Goal: Information Seeking & Learning: Understand process/instructions

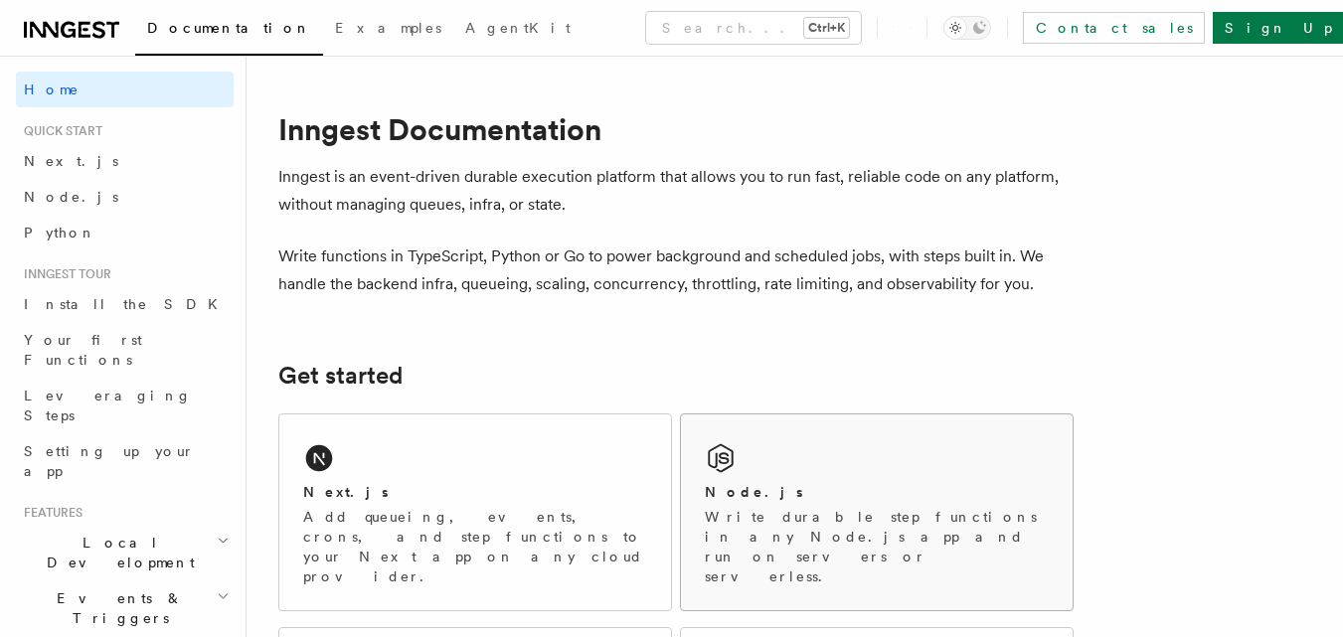
click at [792, 462] on div "Node.js Write durable step functions in any Node.js app and run on servers or s…" at bounding box center [877, 512] width 392 height 196
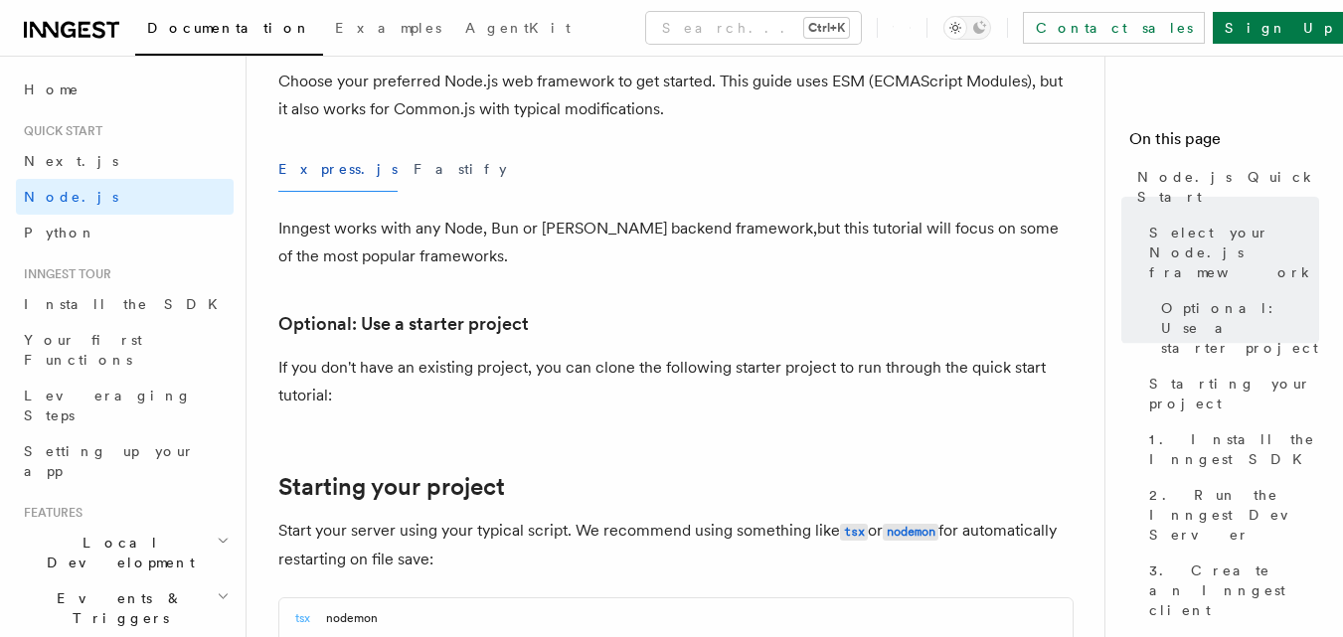
scroll to position [1113, 0]
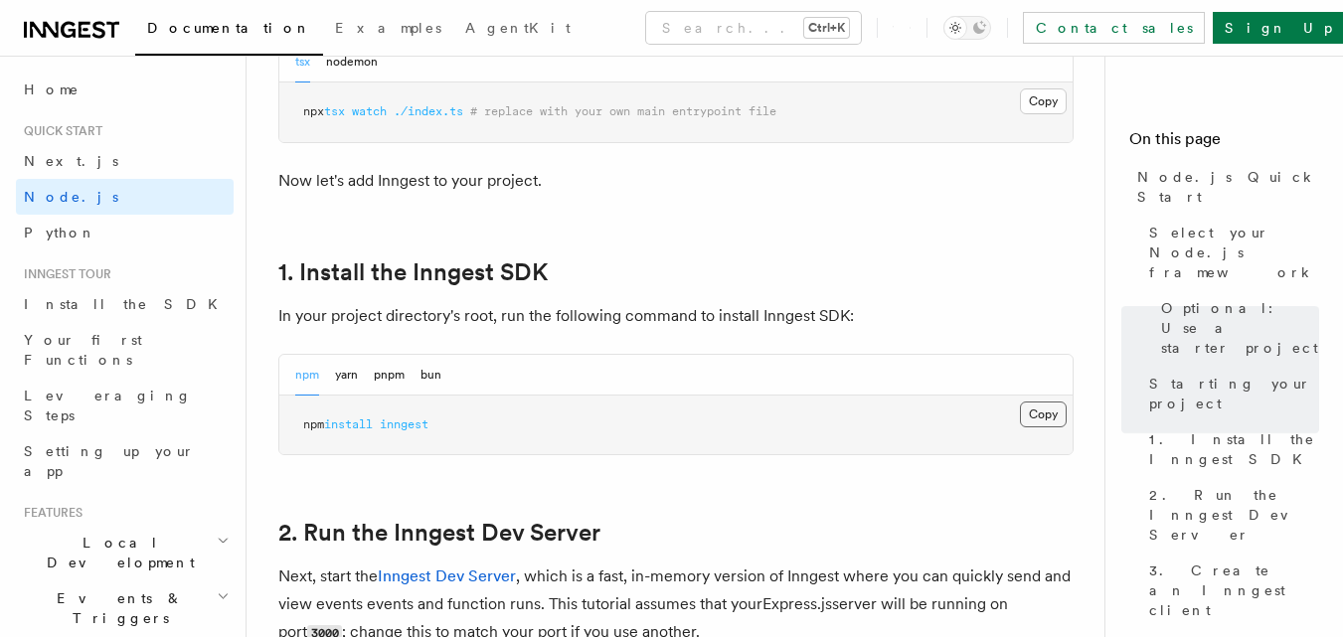
click at [1060, 416] on button "Copy Copied" at bounding box center [1043, 415] width 47 height 26
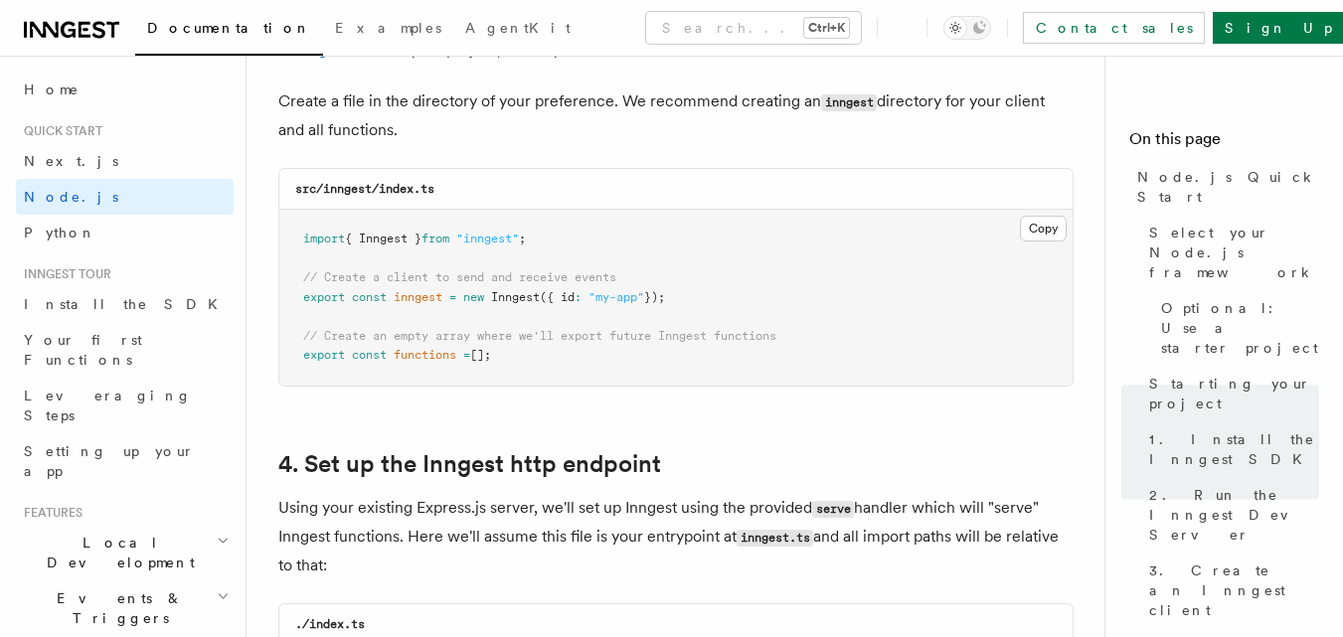
scroll to position [2664, 0]
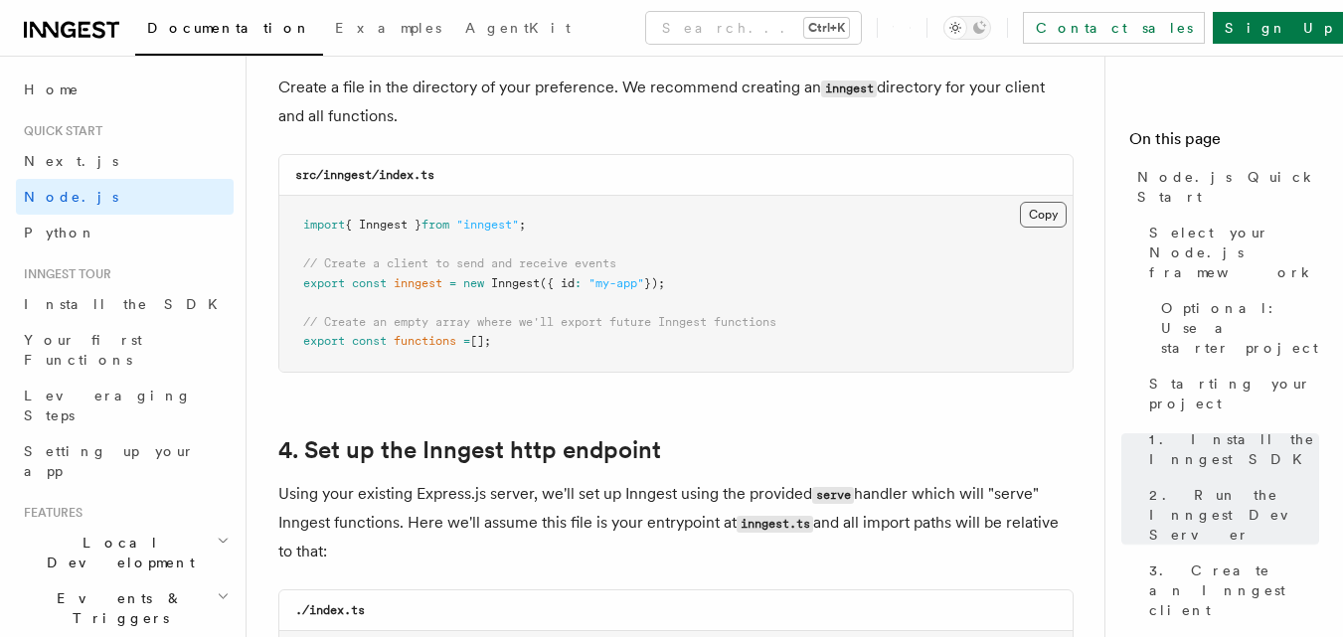
click at [1029, 228] on button "Copy Copied" at bounding box center [1043, 215] width 47 height 26
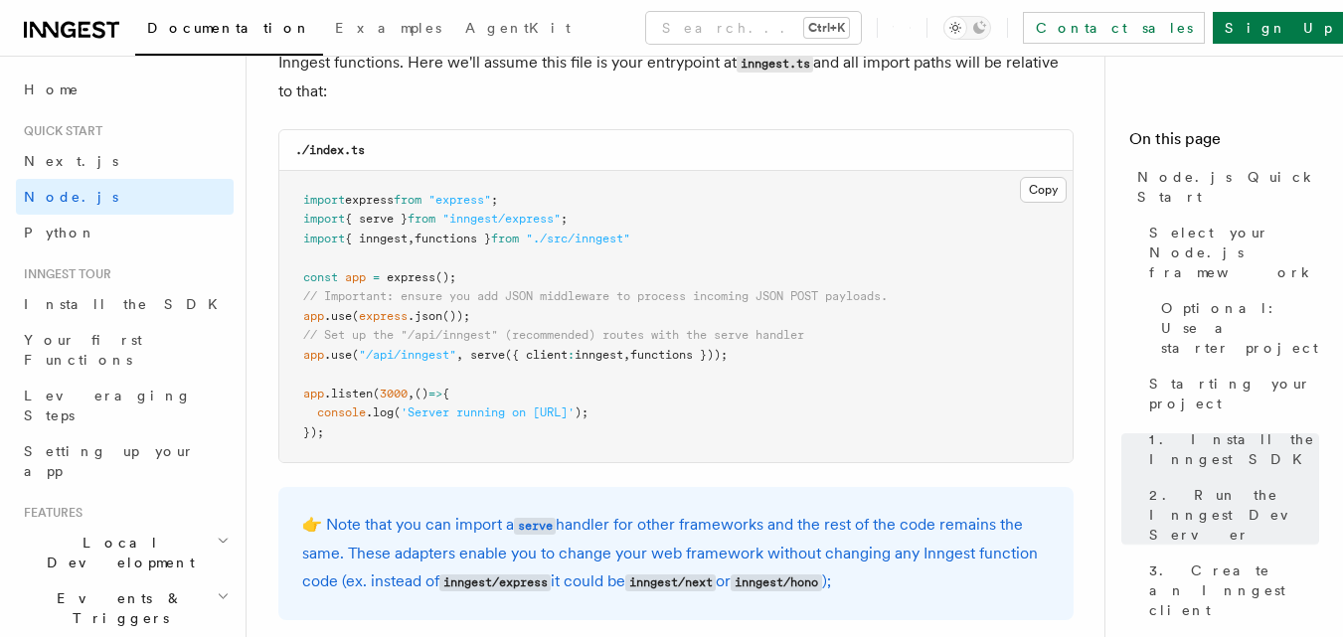
scroll to position [3220, 0]
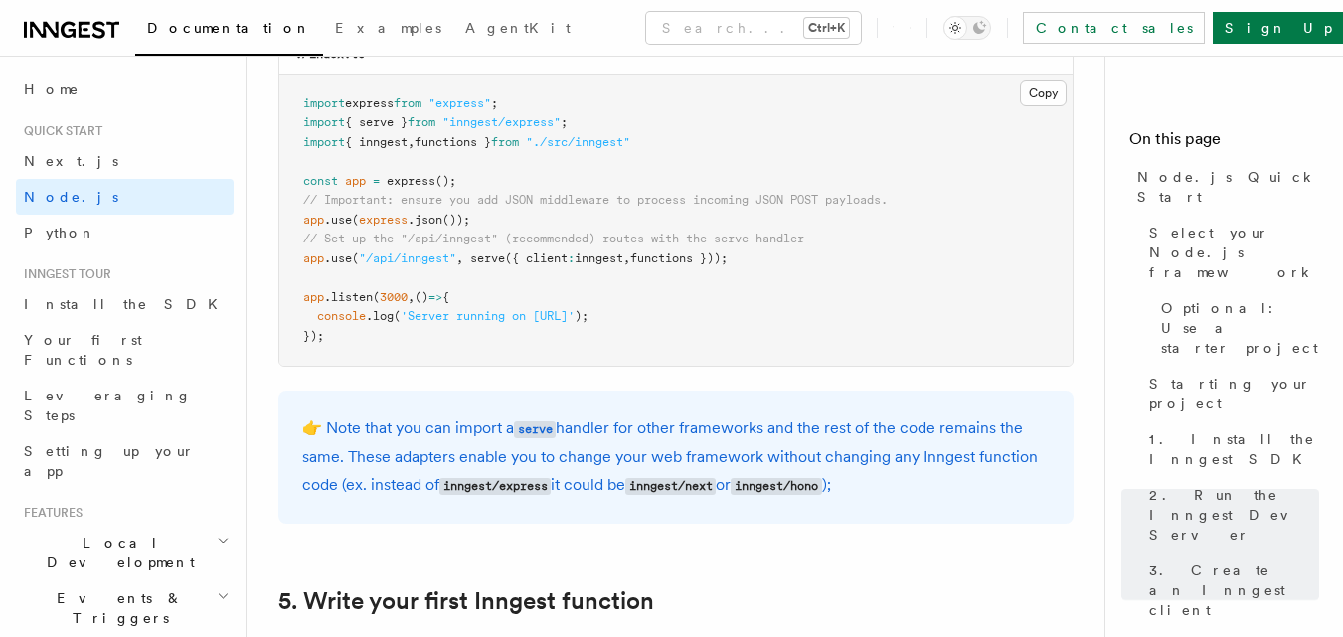
click at [572, 143] on span ""./src/inngest"" at bounding box center [578, 142] width 104 height 14
click at [572, 142] on span ""./src/inngest"" at bounding box center [578, 142] width 104 height 14
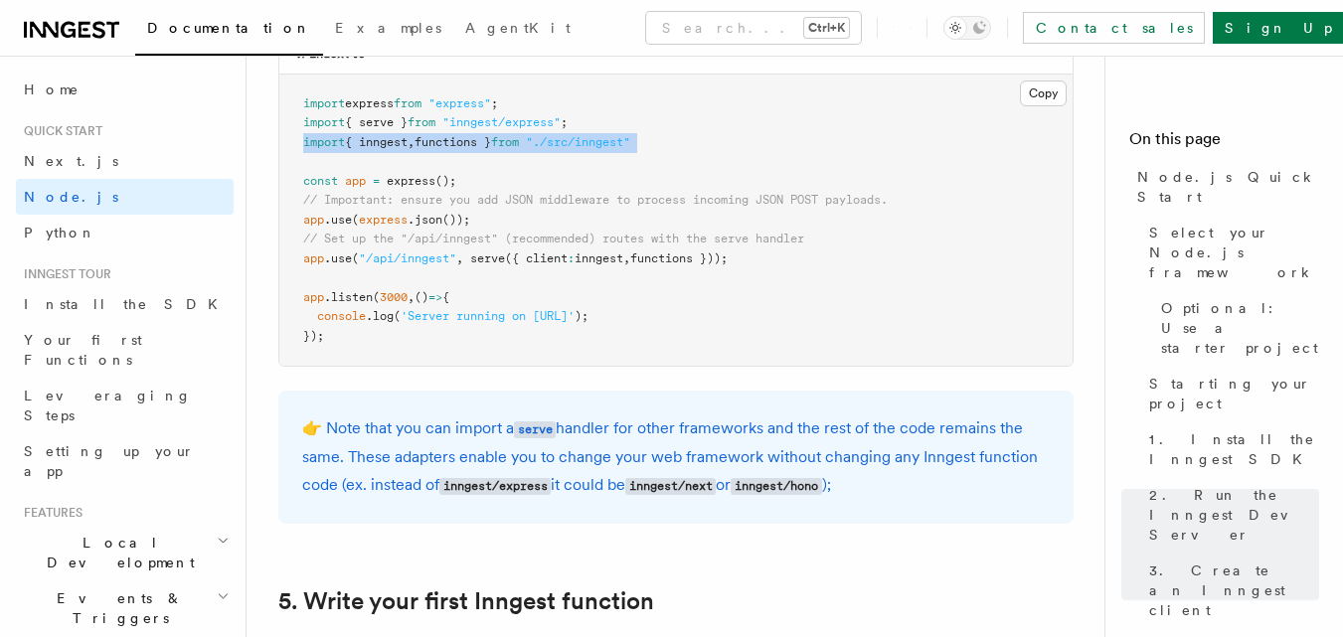
click at [572, 142] on span ""./src/inngest"" at bounding box center [578, 142] width 104 height 14
copy code "import { inngest , functions } from "./src/inngest""
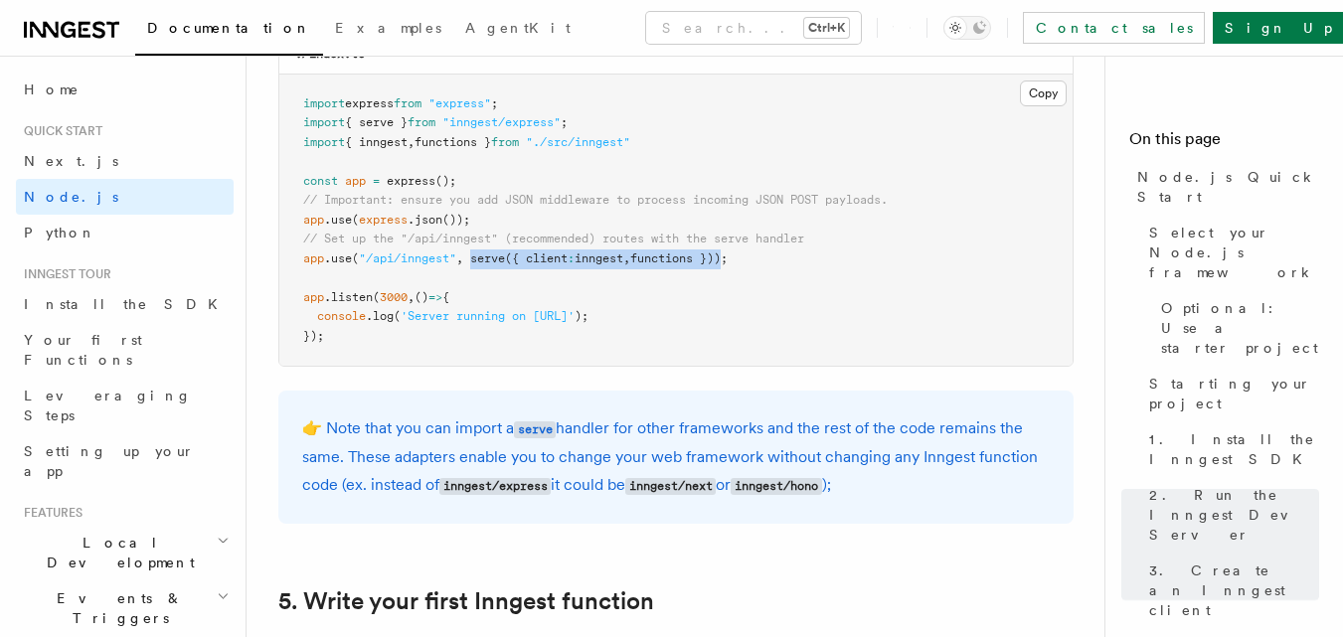
drag, startPoint x: 475, startPoint y: 256, endPoint x: 736, endPoint y: 260, distance: 261.4
click at [727, 260] on span "app .use ( "/api/inngest" , serve ({ client : inngest , functions }));" at bounding box center [515, 258] width 424 height 14
copy span "serve ({ client : inngest , functions })"
